Goal: Information Seeking & Learning: Learn about a topic

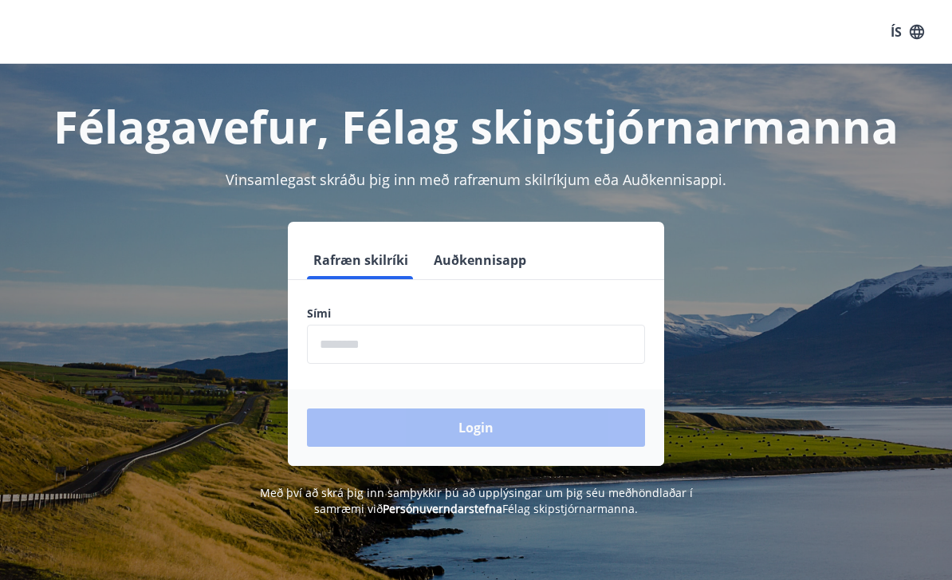
click at [329, 342] on input "phone" at bounding box center [476, 344] width 338 height 39
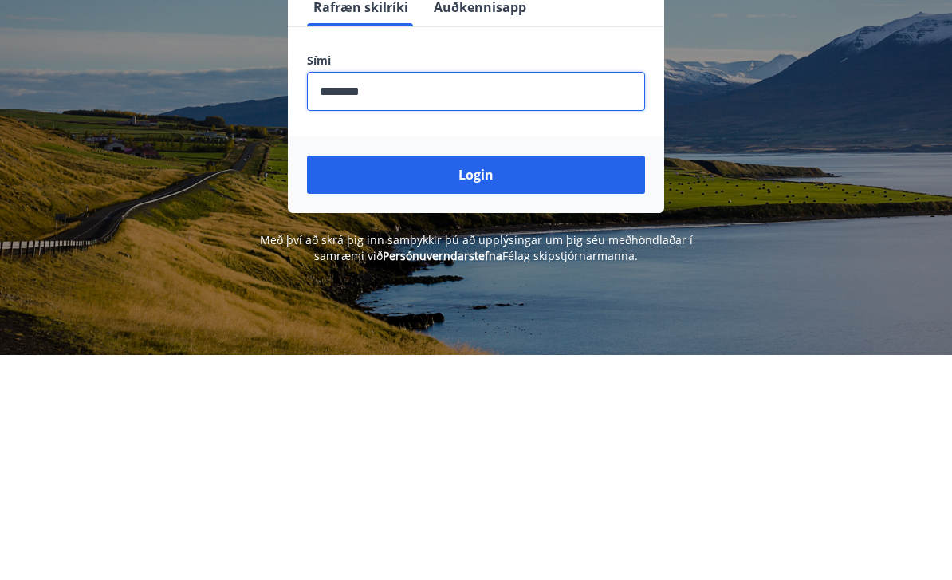
type input "********"
click at [489, 381] on button "Login" at bounding box center [476, 400] width 338 height 38
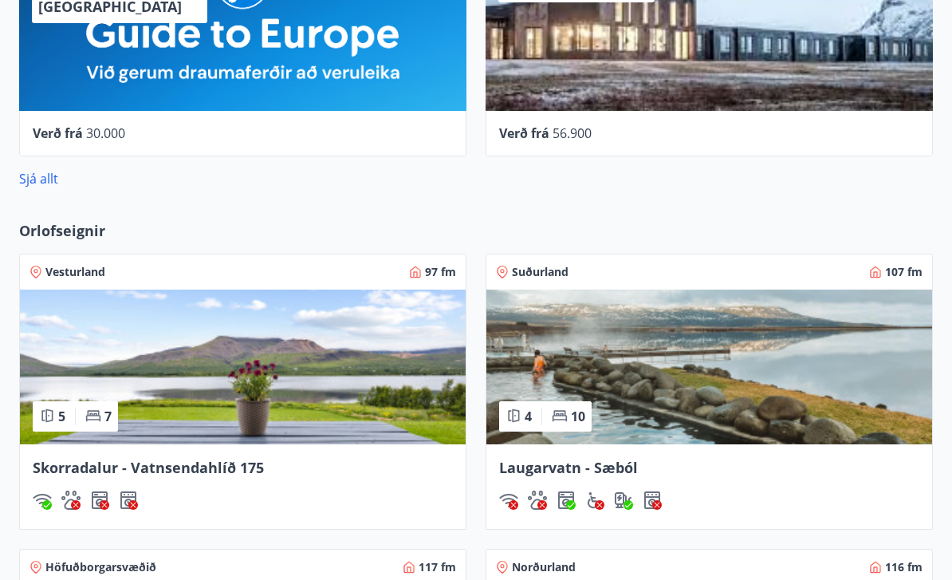
scroll to position [939, 0]
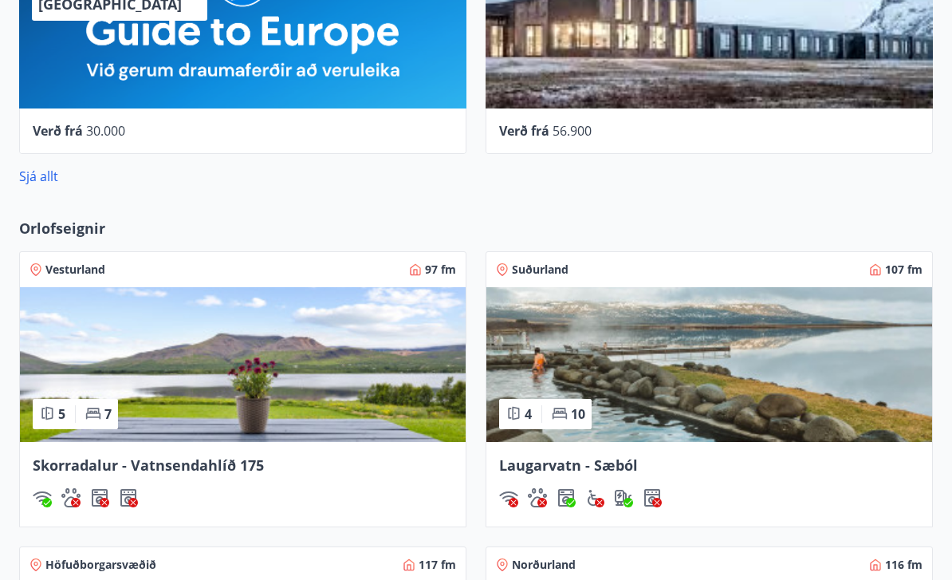
click at [185, 466] on span "Skorradalur - Vatnsendahlíð 175" at bounding box center [148, 465] width 231 height 19
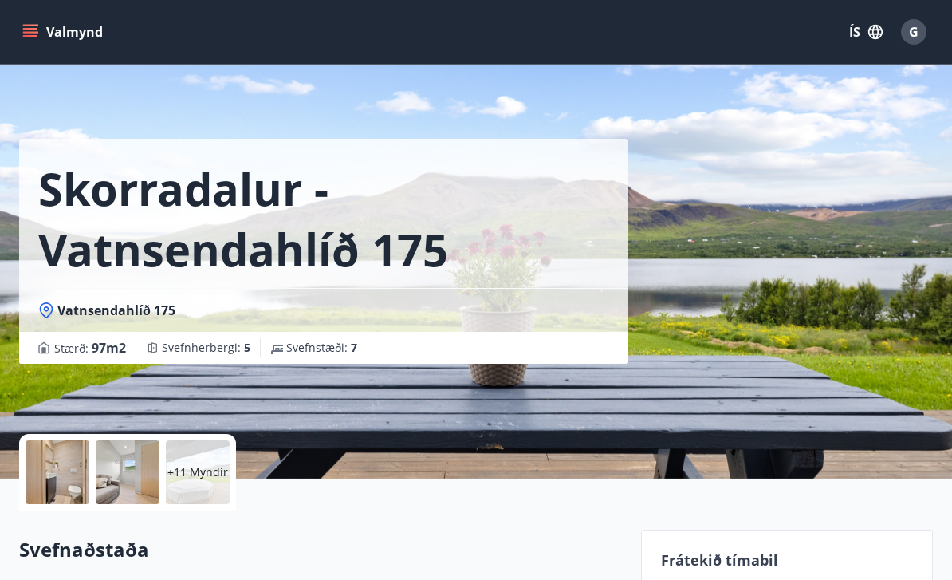
click at [59, 470] on div at bounding box center [58, 472] width 64 height 64
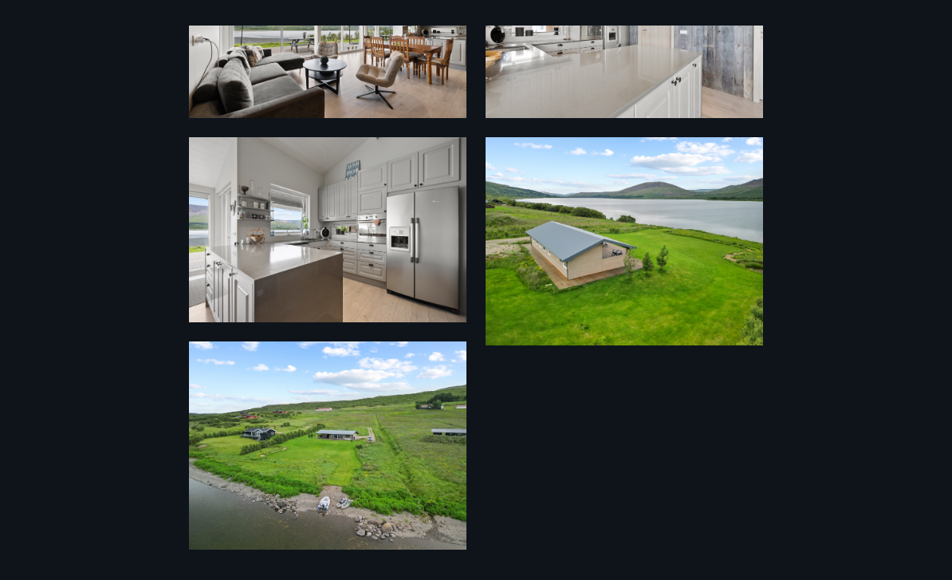
scroll to position [1381, 0]
click at [332, 424] on img at bounding box center [328, 445] width 278 height 208
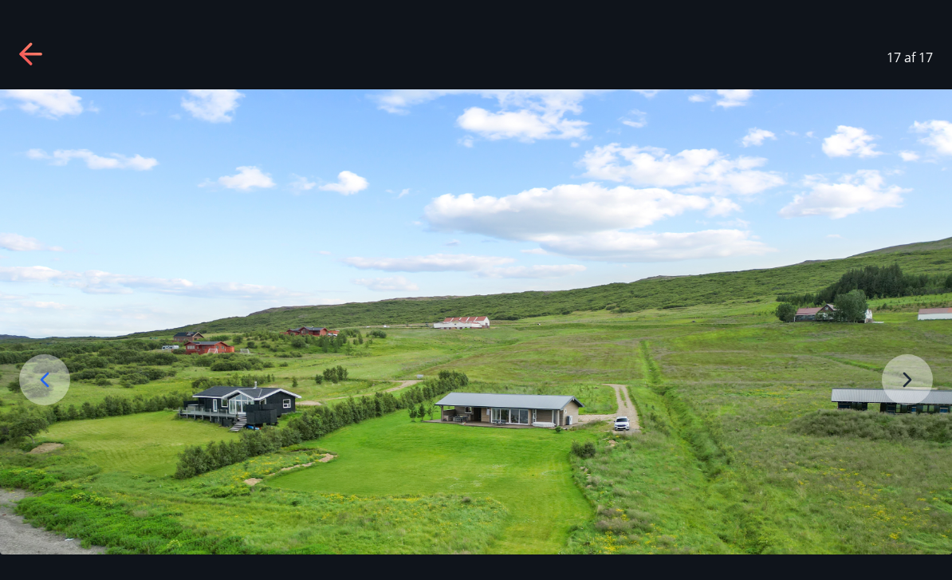
scroll to position [0, 0]
click at [900, 421] on img at bounding box center [476, 446] width 952 height 715
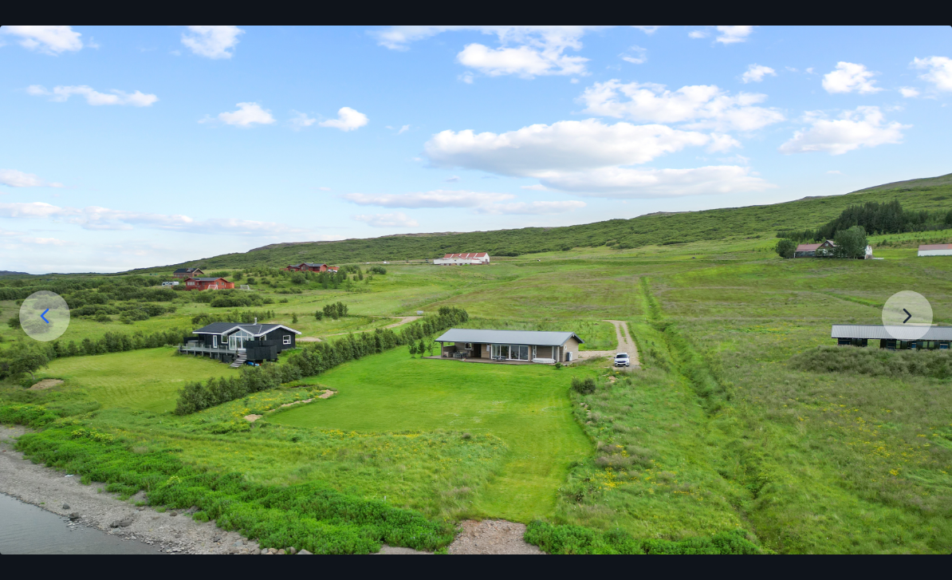
click at [897, 342] on img at bounding box center [476, 383] width 952 height 715
click at [65, 341] on div at bounding box center [44, 315] width 51 height 51
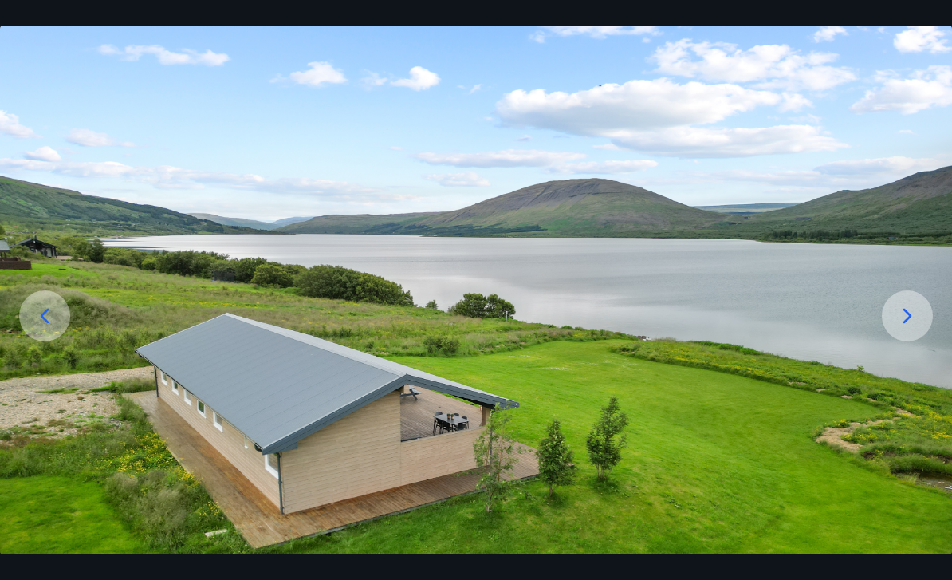
click at [32, 329] on icon at bounding box center [45, 316] width 26 height 26
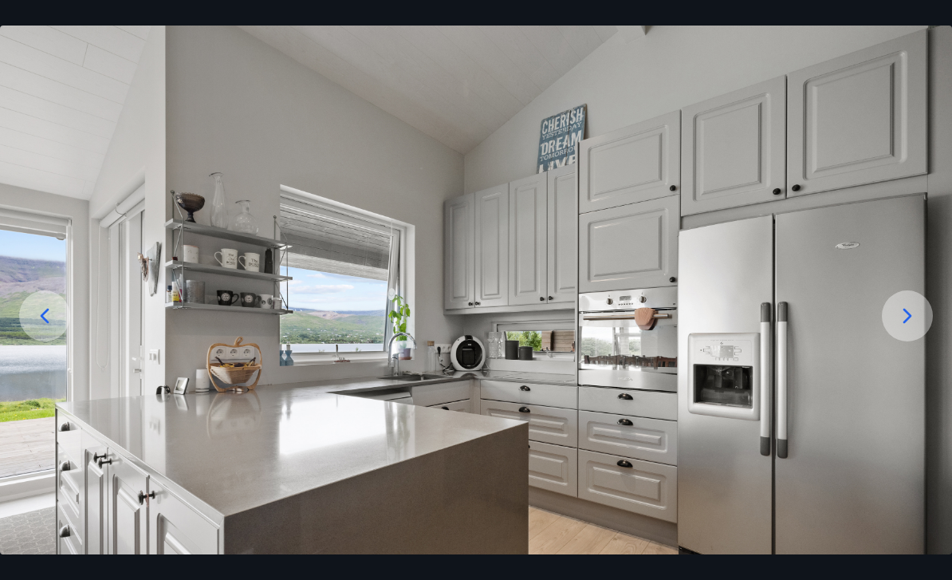
click at [49, 328] on div at bounding box center [44, 315] width 51 height 51
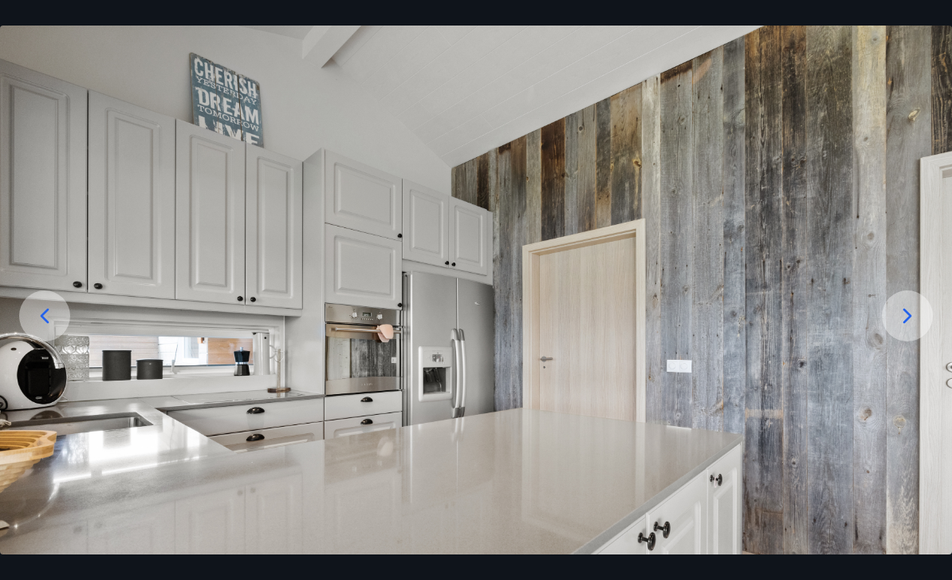
click at [54, 329] on icon at bounding box center [45, 316] width 26 height 26
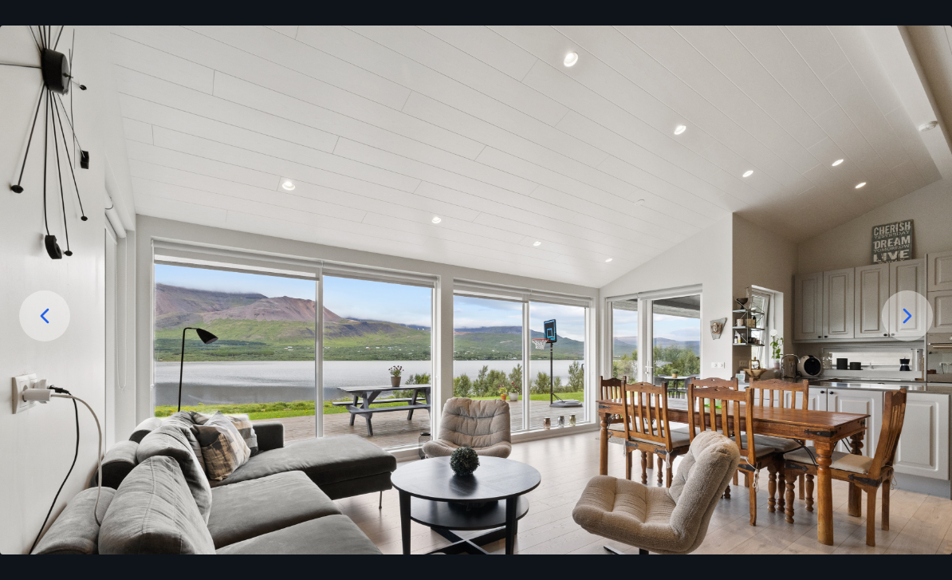
click at [51, 329] on icon at bounding box center [45, 316] width 26 height 26
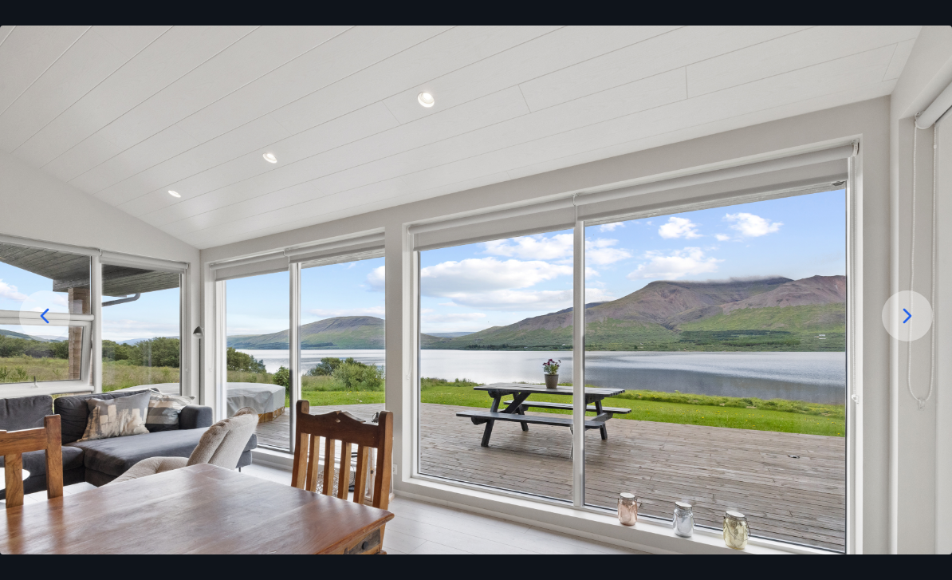
click at [53, 329] on icon at bounding box center [45, 316] width 26 height 26
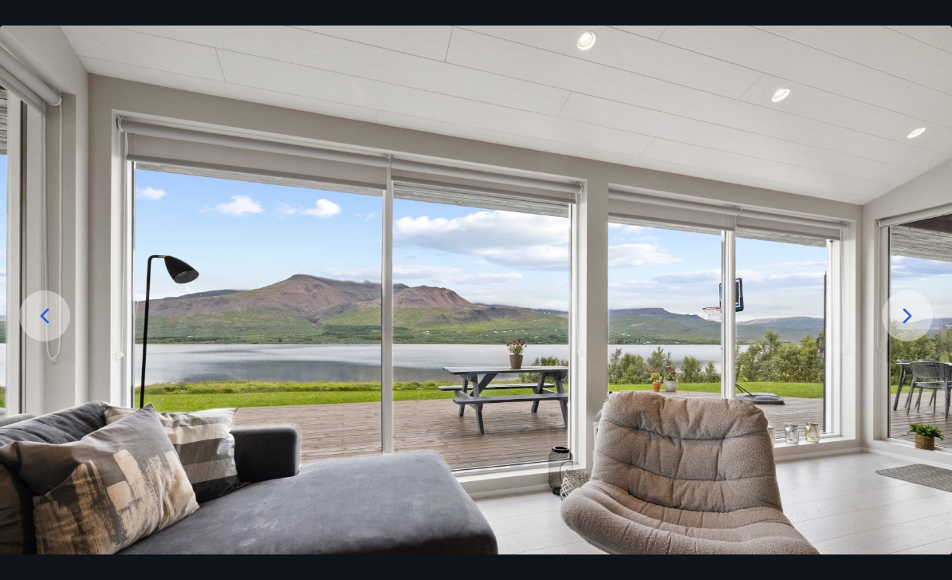
click at [46, 329] on icon at bounding box center [45, 316] width 26 height 26
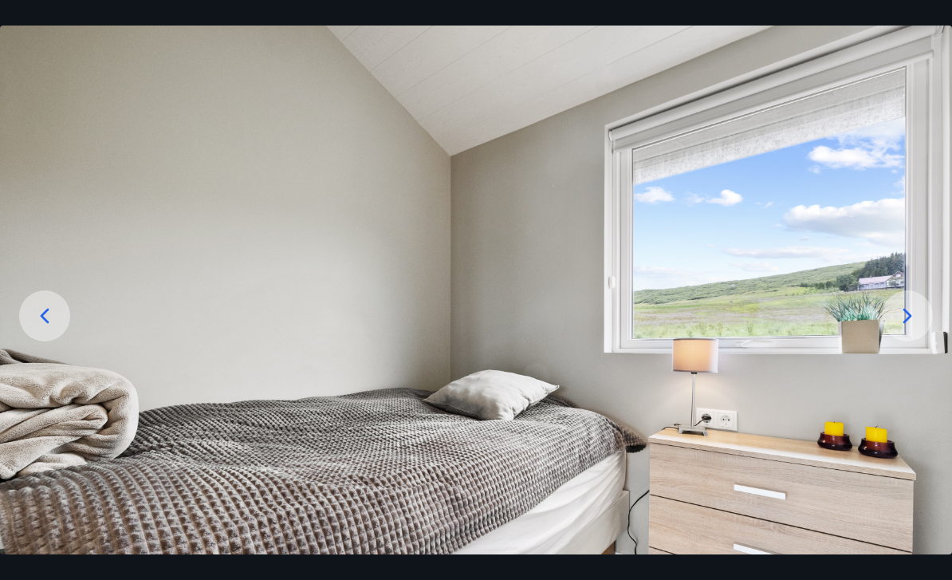
click at [65, 337] on div at bounding box center [44, 315] width 51 height 51
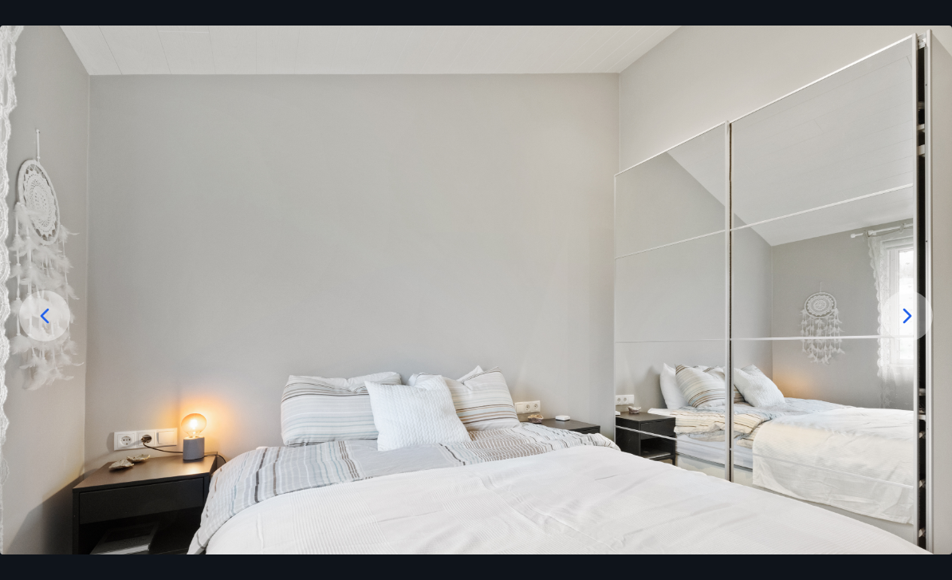
click at [51, 329] on icon at bounding box center [45, 316] width 26 height 26
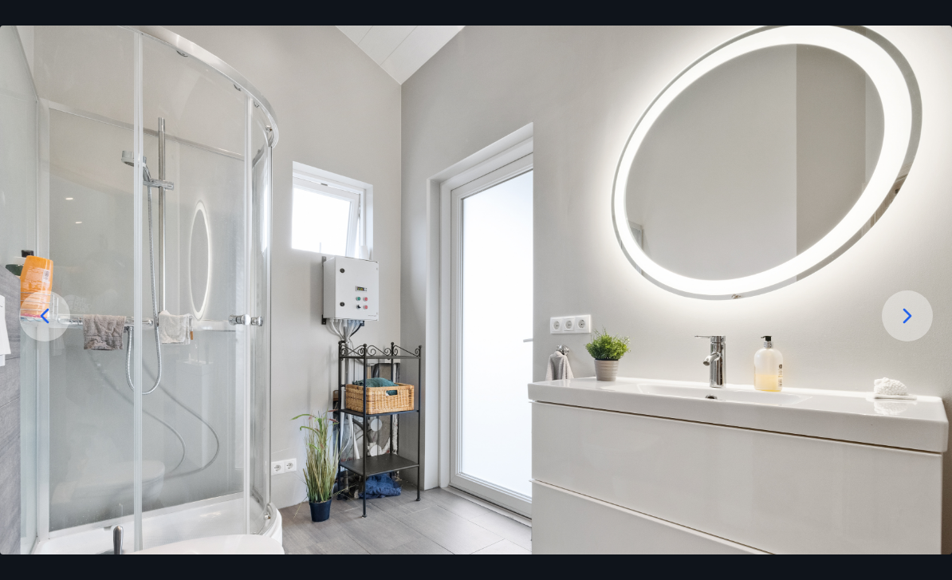
click at [57, 341] on div at bounding box center [44, 315] width 51 height 51
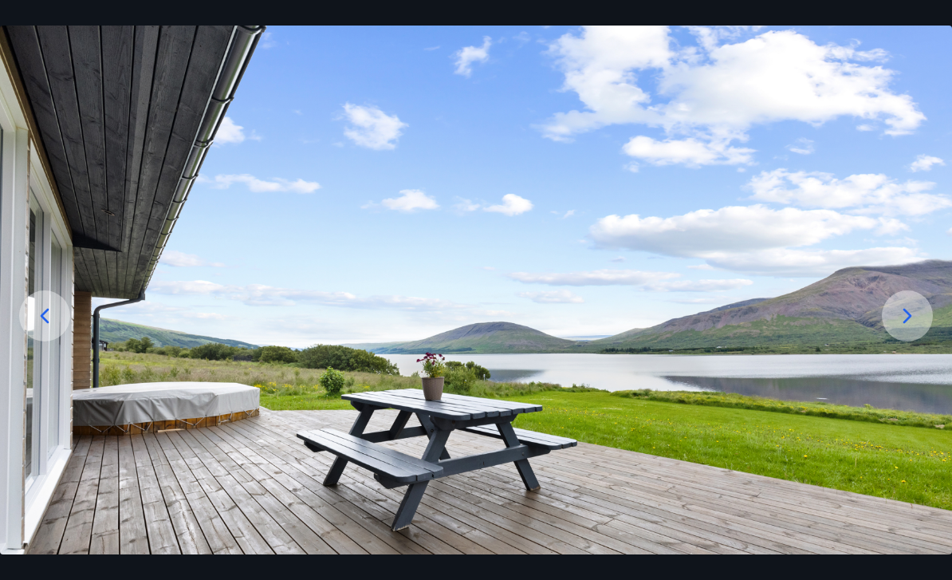
click at [61, 341] on div at bounding box center [44, 315] width 51 height 51
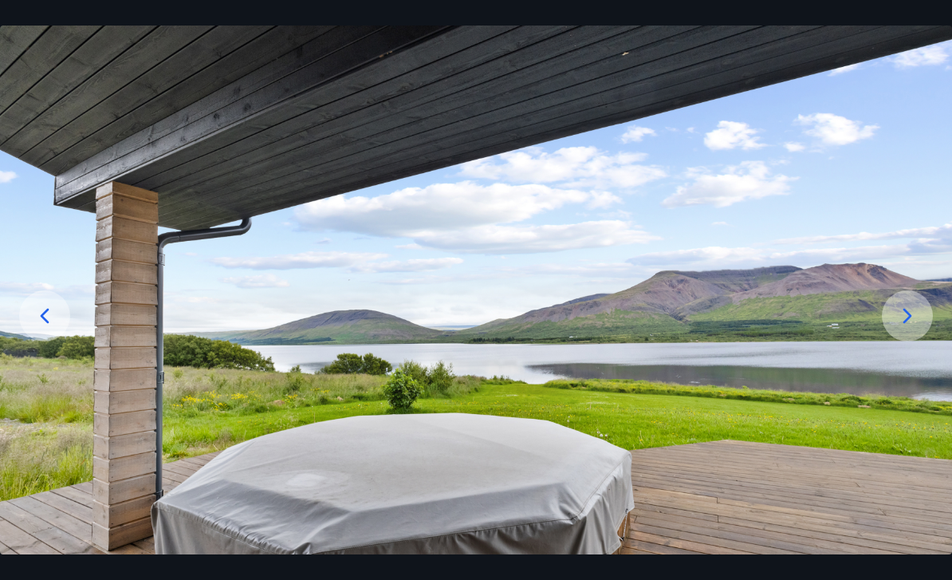
click at [67, 339] on div at bounding box center [44, 315] width 51 height 51
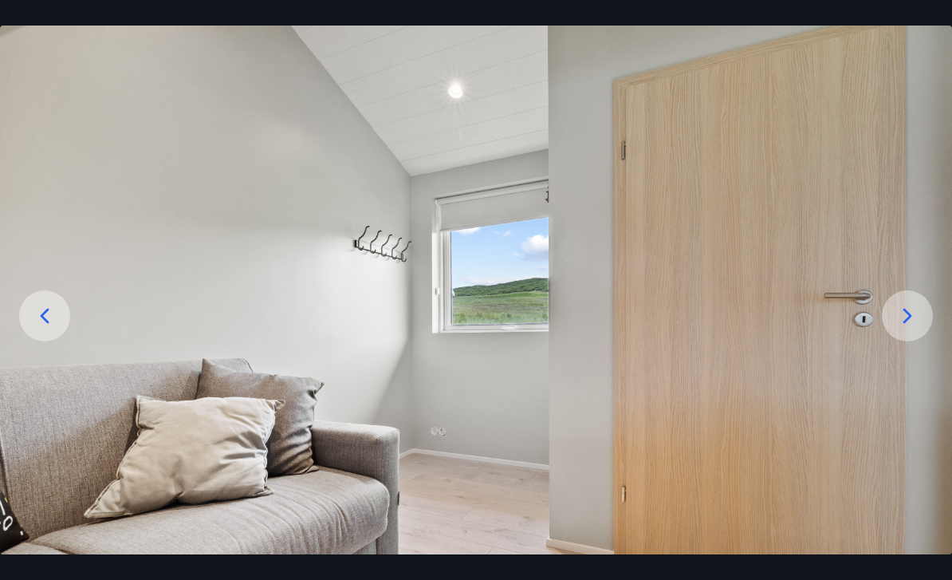
click at [57, 329] on icon at bounding box center [45, 316] width 26 height 26
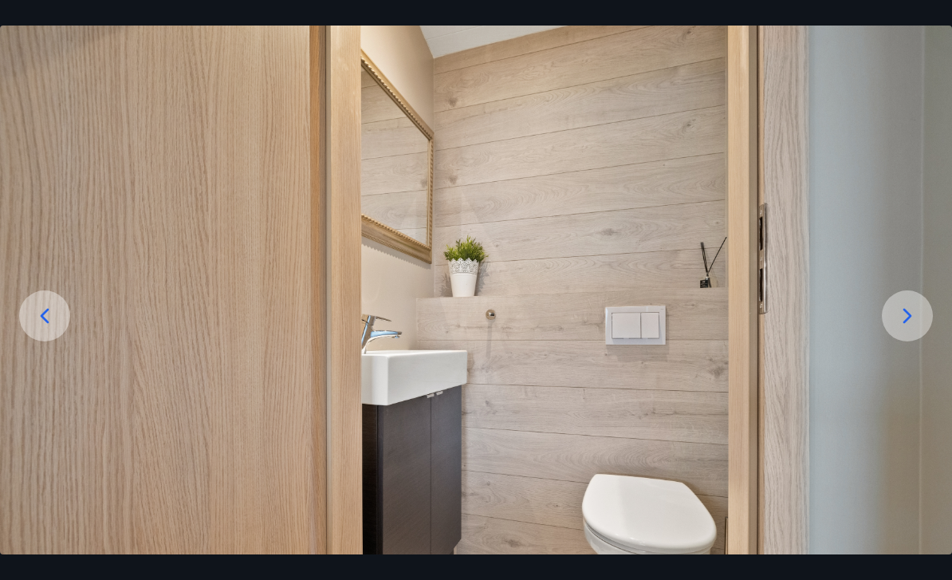
click at [41, 341] on div at bounding box center [44, 315] width 51 height 51
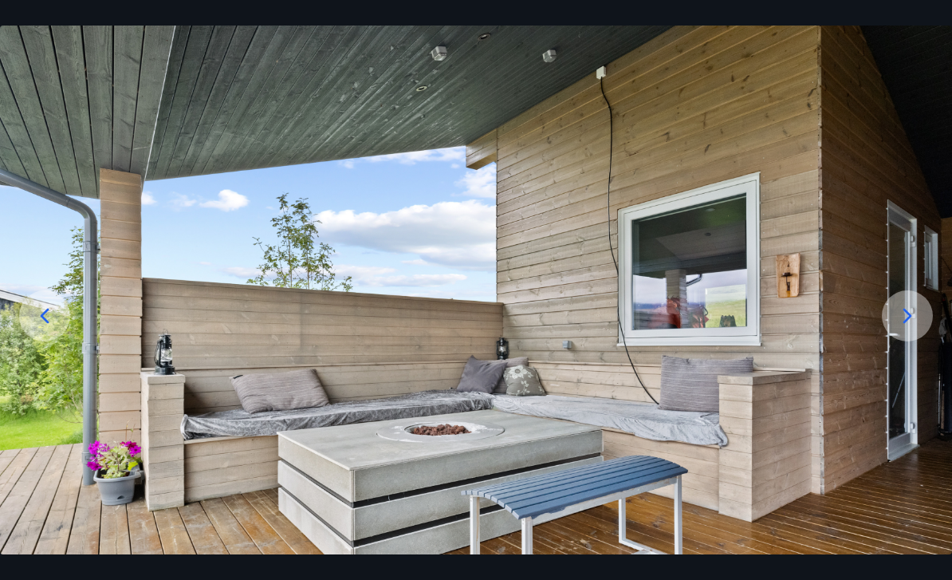
click at [792, 573] on div "3 af 17" at bounding box center [476, 290] width 952 height 580
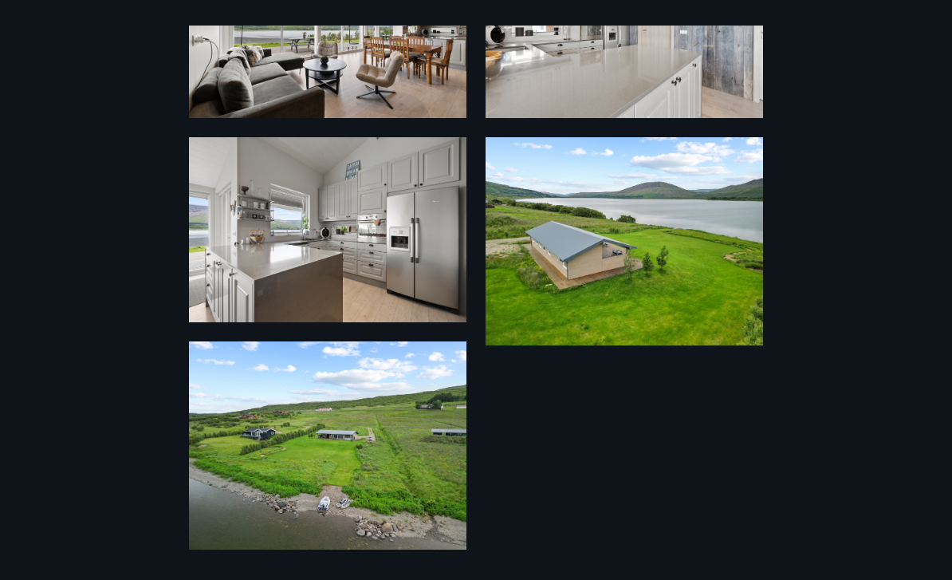
click at [43, 326] on div "17 Myndir" at bounding box center [476, 290] width 952 height 529
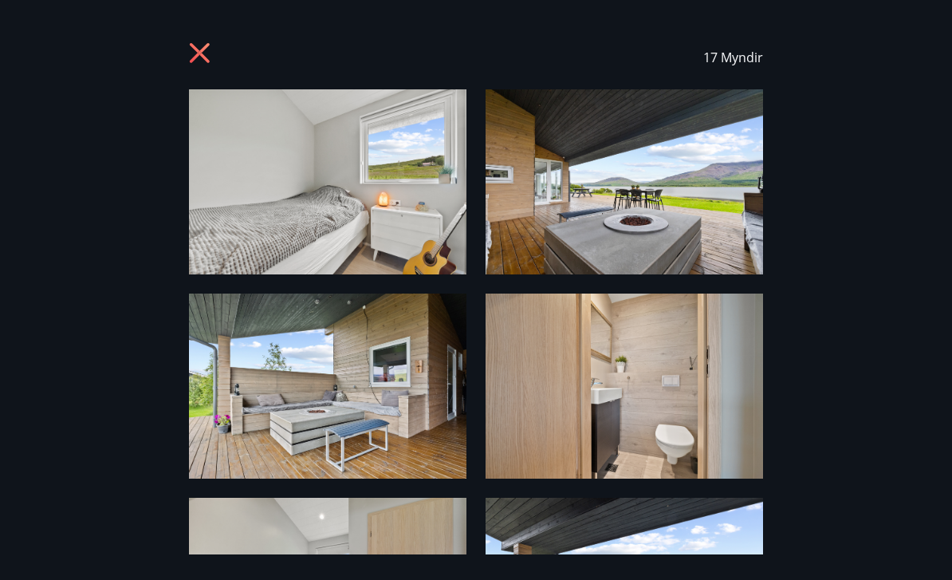
scroll to position [0, 0]
click at [901, 574] on div "17 Myndir" at bounding box center [476, 290] width 952 height 580
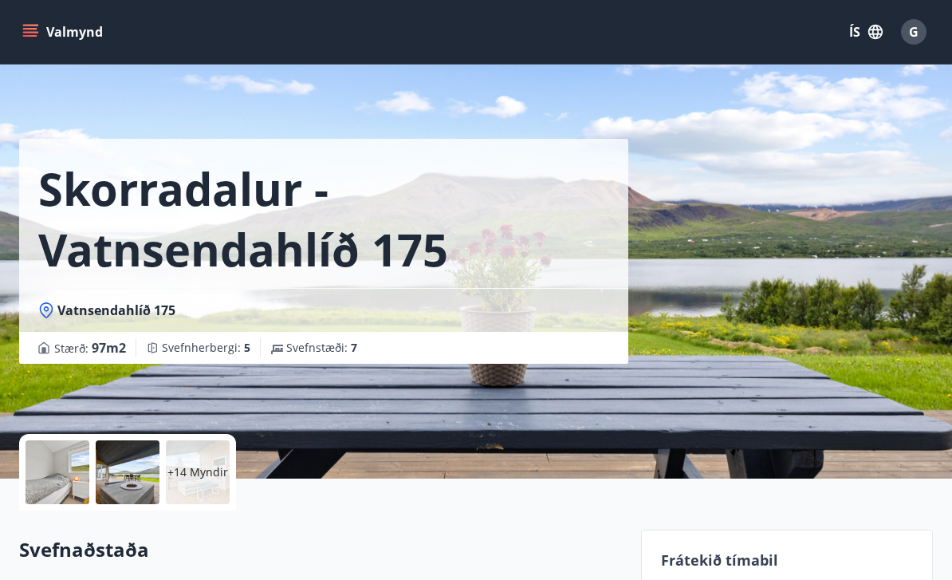
click at [836, 270] on div "Skorradalur - Vatnsendahlíð 175 Vatnsendahlíð 175 Stærð : 97 m2 Svefnherbergi :…" at bounding box center [476, 239] width 914 height 478
click at [921, 40] on div "G" at bounding box center [914, 32] width 26 height 26
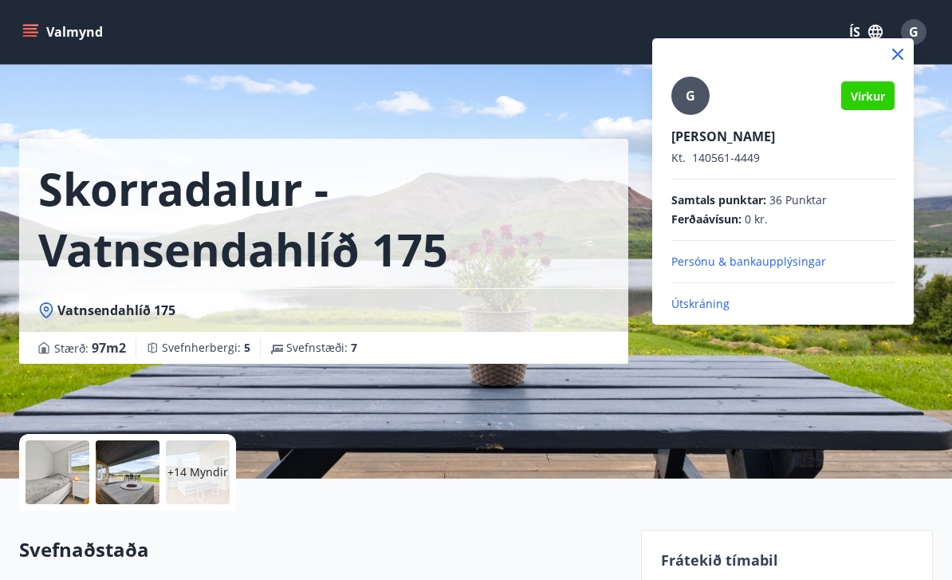
click at [713, 301] on p "Útskráning" at bounding box center [782, 304] width 223 height 16
